Goal: Information Seeking & Learning: Learn about a topic

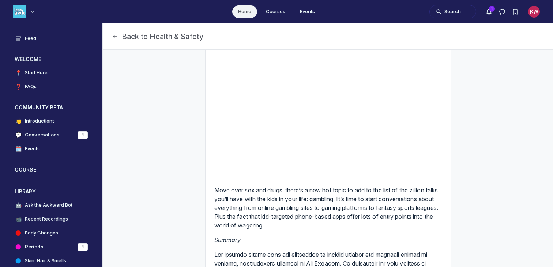
scroll to position [34, 0]
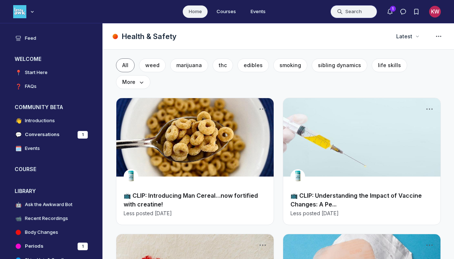
click at [353, 12] on button "Search" at bounding box center [353, 11] width 47 height 13
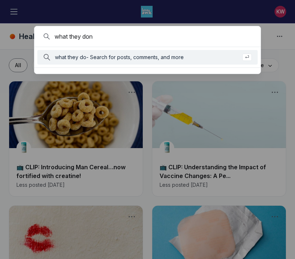
type input "what they don"
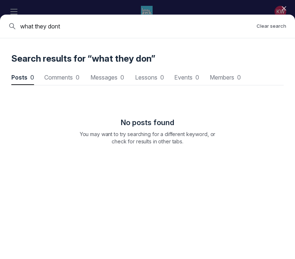
scroll to position [989, 2163]
type input "what they don"
drag, startPoint x: 102, startPoint y: 24, endPoint x: 4, endPoint y: 23, distance: 98.3
click at [4, 23] on div "what they don Clear search" at bounding box center [147, 27] width 295 height 24
type input "teach teens"
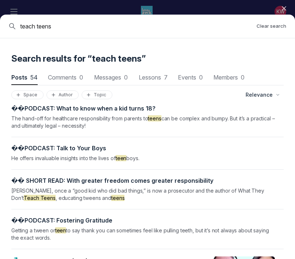
scroll to position [463, 0]
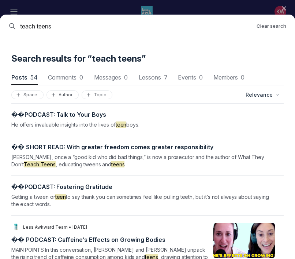
drag, startPoint x: 69, startPoint y: 28, endPoint x: 0, endPoint y: 28, distance: 68.7
click at [0, 28] on div "teach teens Clear search" at bounding box center [147, 27] width 295 height 24
type input "sexting"
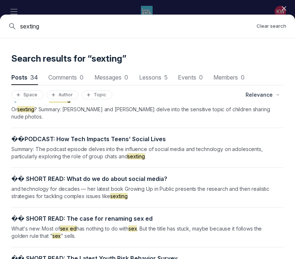
scroll to position [0, 0]
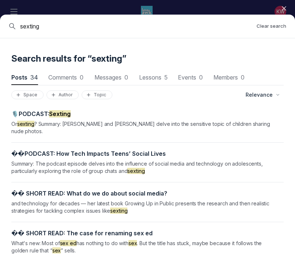
click at [68, 120] on div "🎙️PODCAST: Sexting Or sexting ? Summary: [PERSON_NAME] and [PERSON_NAME] delve …" at bounding box center [142, 122] width 263 height 25
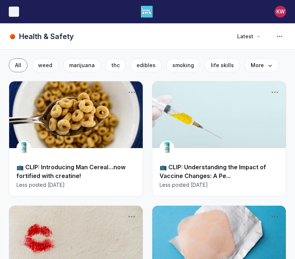
click at [18, 9] on button "Toggle menu" at bounding box center [14, 12] width 10 height 10
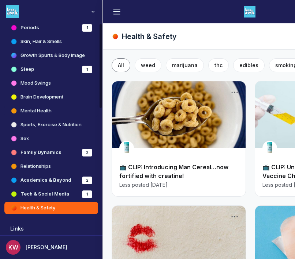
scroll to position [283, 0]
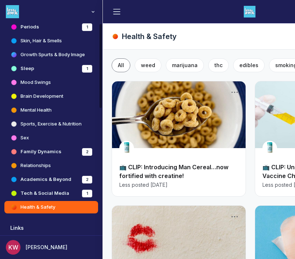
click at [34, 195] on h4 "Tech & Social Media" at bounding box center [44, 193] width 49 height 7
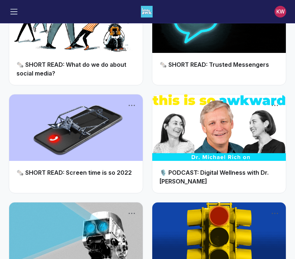
scroll to position [909, 0]
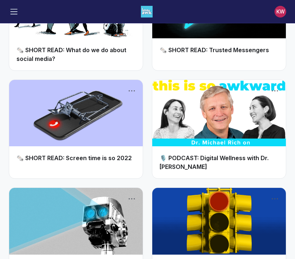
click at [186, 101] on link "Main Content" at bounding box center [218, 113] width 133 height 67
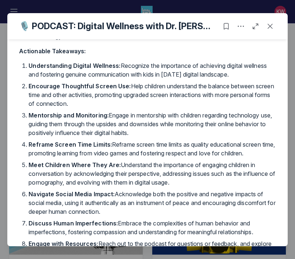
scroll to position [259, 0]
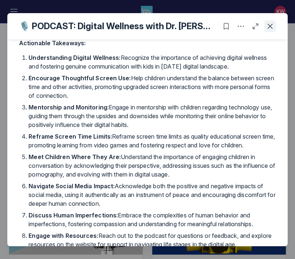
click at [268, 27] on icon "Close post" at bounding box center [269, 26] width 7 height 7
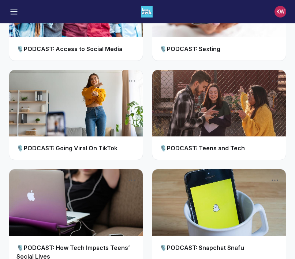
scroll to position [1529, 0]
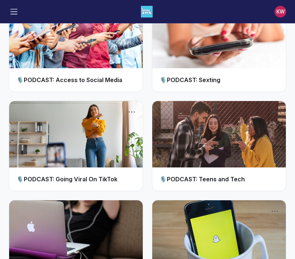
click at [215, 124] on link "Main Content" at bounding box center [218, 134] width 133 height 67
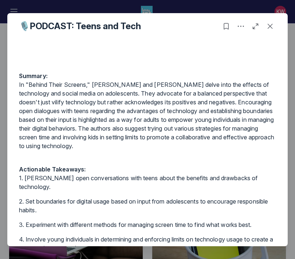
scroll to position [87, 0]
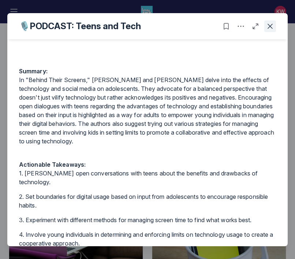
click at [272, 28] on use "Close post" at bounding box center [269, 26] width 5 height 5
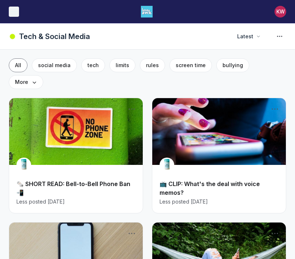
click at [18, 15] on button "Toggle menu" at bounding box center [14, 12] width 10 height 10
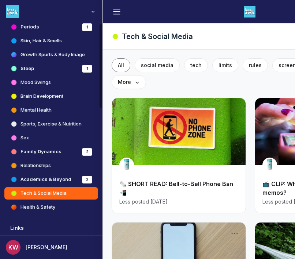
click at [34, 137] on link "Sex" at bounding box center [51, 138] width 94 height 12
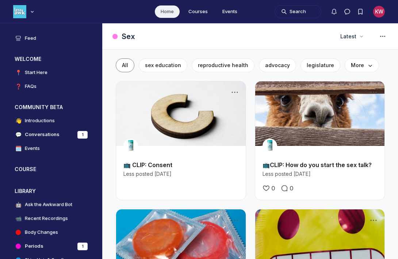
scroll to position [1987, 1400]
click at [307, 11] on button "Search" at bounding box center [298, 11] width 47 height 13
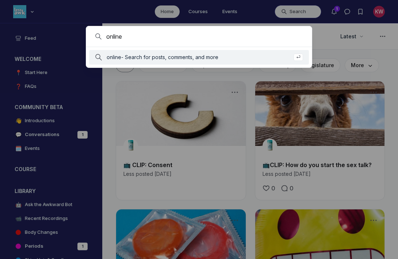
type input "online"
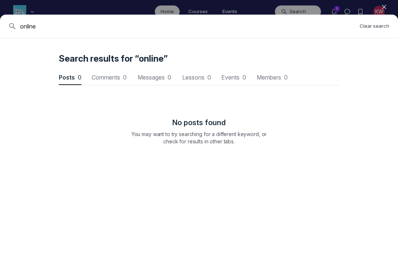
scroll to position [989, 2202]
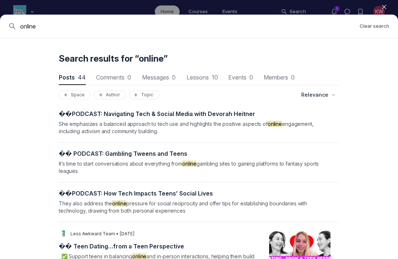
click at [206, 121] on p "She emphasizes a balanced approach to tech use and highlights the positive aspe…" at bounding box center [195, 128] width 272 height 15
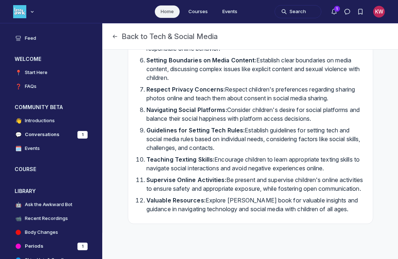
scroll to position [447, 0]
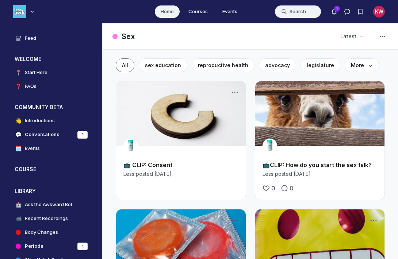
click at [302, 11] on button "Search" at bounding box center [298, 11] width 47 height 13
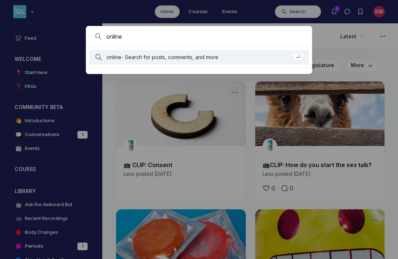
type input "online"
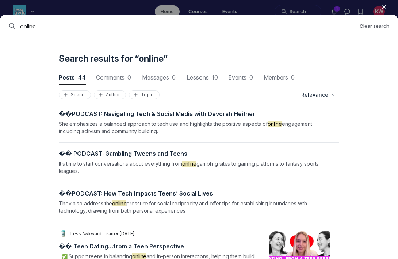
drag, startPoint x: 49, startPoint y: 31, endPoint x: 14, endPoint y: 30, distance: 34.7
click at [14, 30] on div "online Clear search" at bounding box center [199, 27] width 398 height 24
drag, startPoint x: 41, startPoint y: 29, endPoint x: 12, endPoint y: 27, distance: 28.6
click at [15, 28] on div "online" at bounding box center [181, 26] width 345 height 9
type input "[PERSON_NAME]"
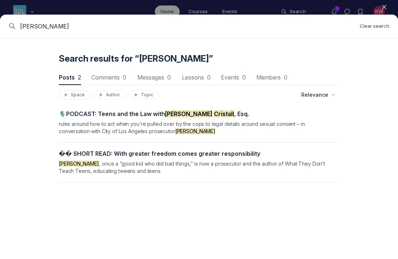
click at [108, 114] on span "🎙️PODCAST: Teens and the Law with [PERSON_NAME] , Esq." at bounding box center [154, 113] width 190 height 7
